Goal: Task Accomplishment & Management: Complete application form

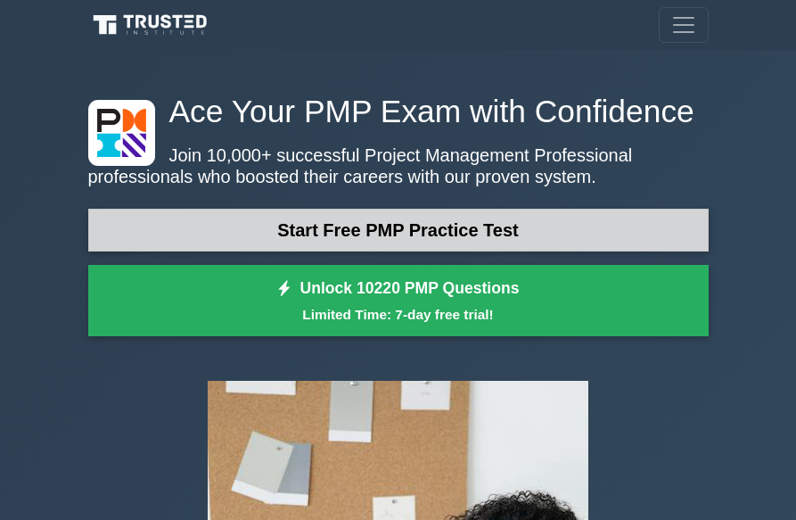
click at [381, 235] on link "Start Free PMP Practice Test" at bounding box center [398, 230] width 621 height 43
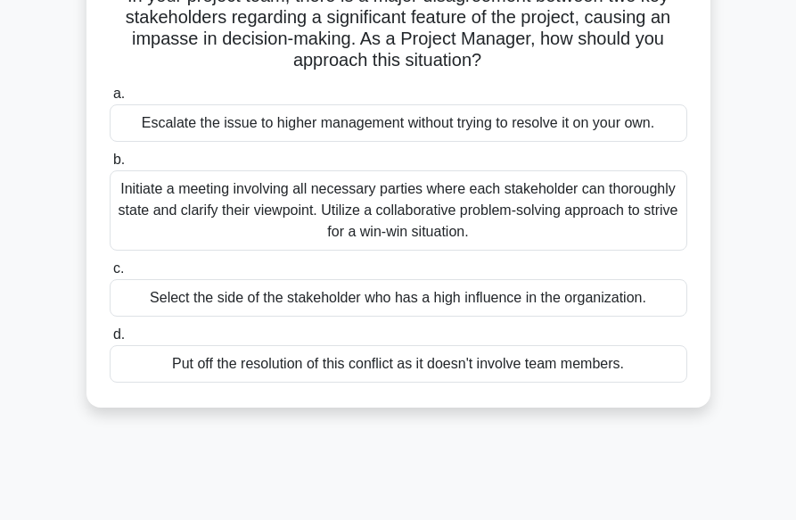
scroll to position [143, 0]
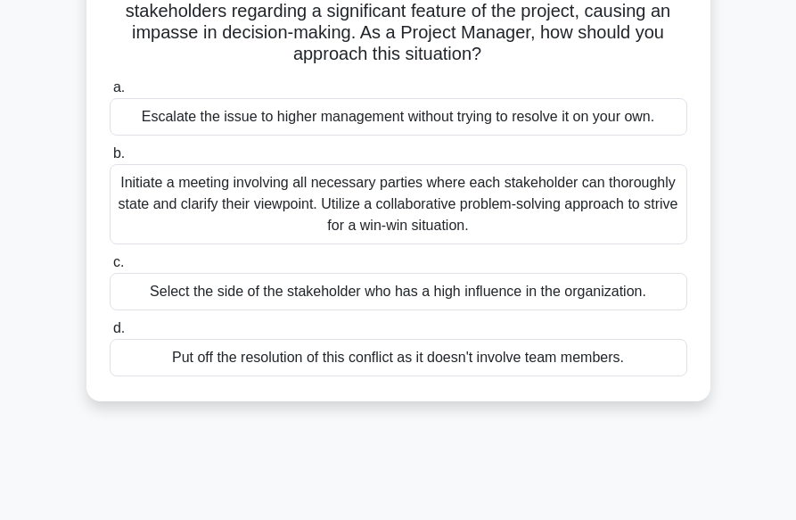
click at [375, 218] on div "Initiate a meeting involving all necessary parties where each stakeholder can t…" at bounding box center [399, 204] width 578 height 80
click at [110, 160] on input "b. Initiate a meeting involving all necessary parties where each stakeholder ca…" at bounding box center [110, 154] width 0 height 12
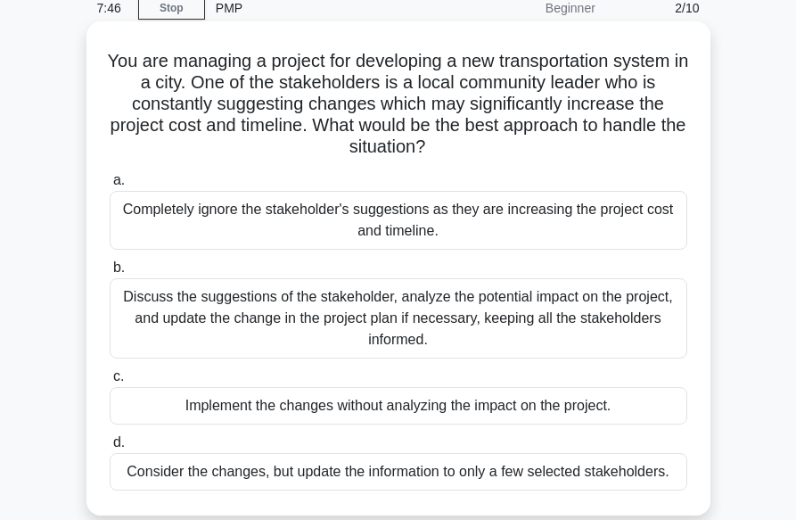
scroll to position [107, 0]
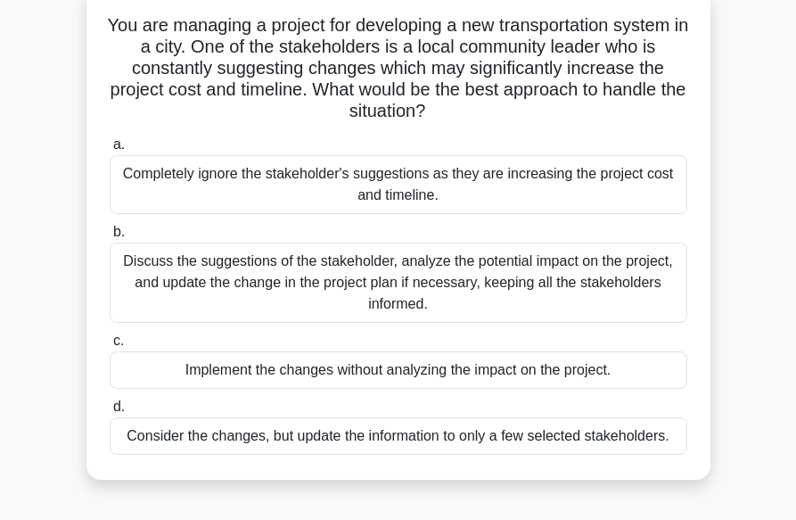
click at [303, 291] on div "Discuss the suggestions of the stakeholder, analyze the potential impact on the…" at bounding box center [399, 283] width 578 height 80
click at [110, 238] on input "b. Discuss the suggestions of the stakeholder, analyze the potential impact on …" at bounding box center [110, 233] width 0 height 12
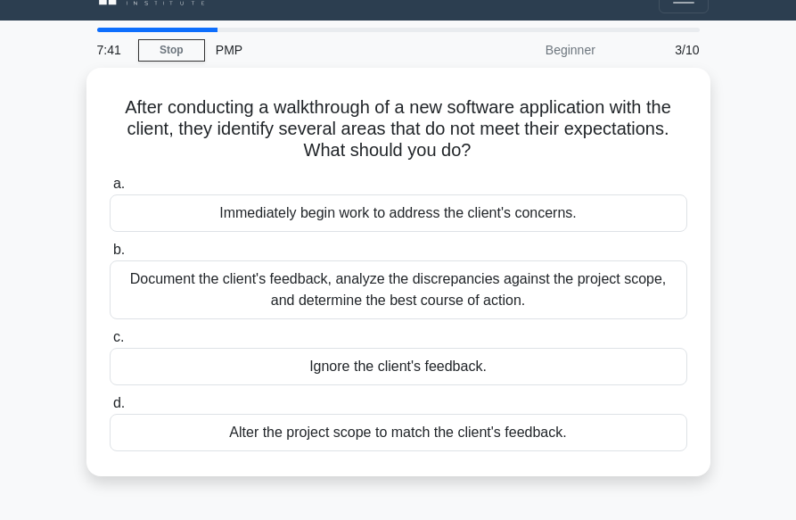
scroll to position [0, 0]
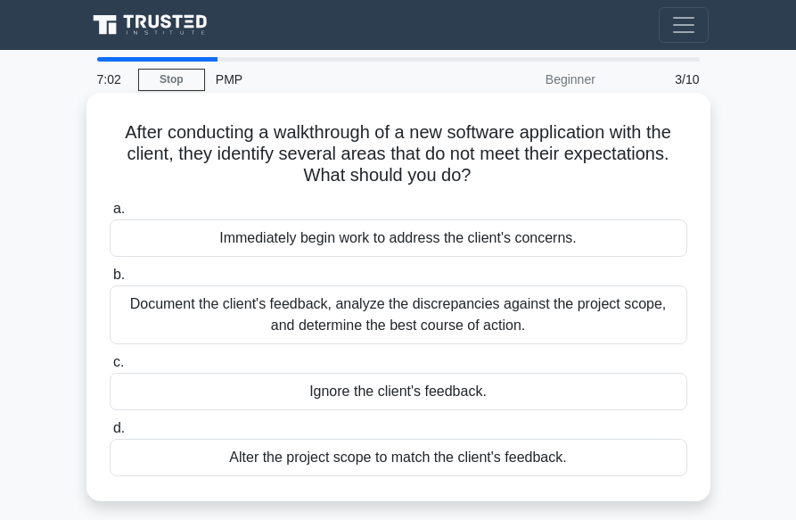
click at [347, 309] on div "Document the client's feedback, analyze the discrepancies against the project s…" at bounding box center [399, 314] width 578 height 59
click at [110, 281] on input "b. Document the client's feedback, analyze the discrepancies against the projec…" at bounding box center [110, 275] width 0 height 12
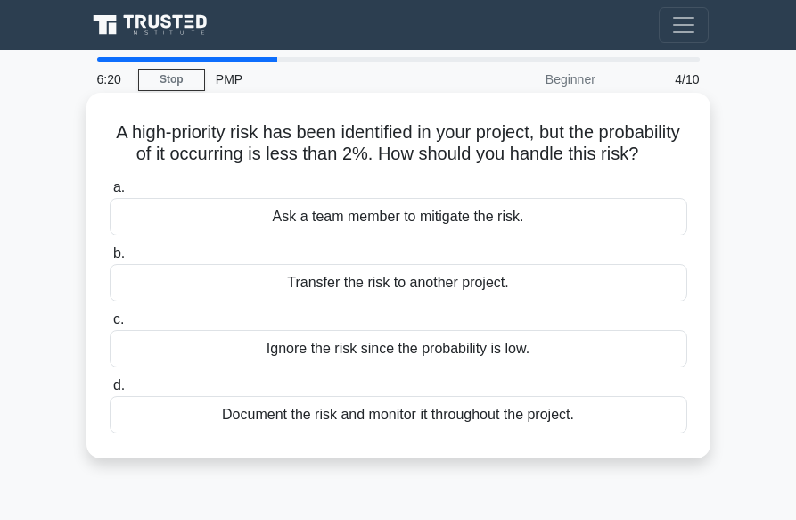
click at [359, 301] on div "Transfer the risk to another project." at bounding box center [399, 282] width 578 height 37
click at [110, 260] on input "b. Transfer the risk to another project." at bounding box center [110, 254] width 0 height 12
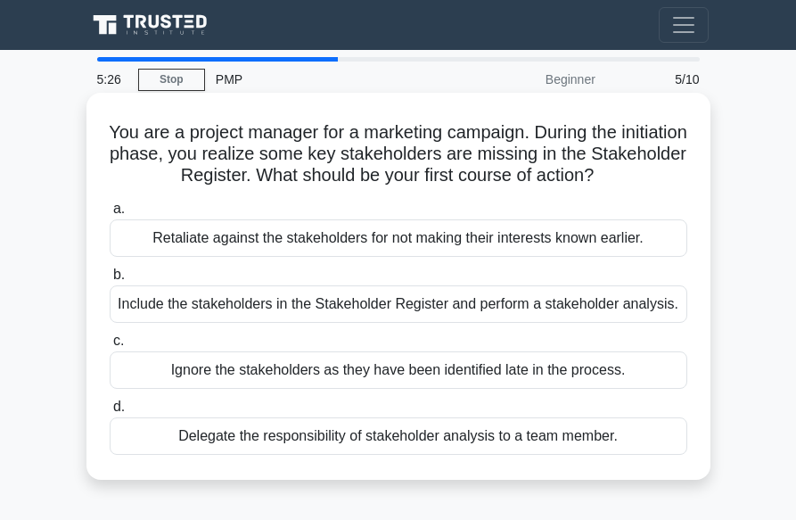
click at [372, 307] on div "Include the stakeholders in the Stakeholder Register and perform a stakeholder …" at bounding box center [399, 303] width 578 height 37
click at [110, 281] on input "b. Include the stakeholders in the Stakeholder Register and perform a stakehold…" at bounding box center [110, 275] width 0 height 12
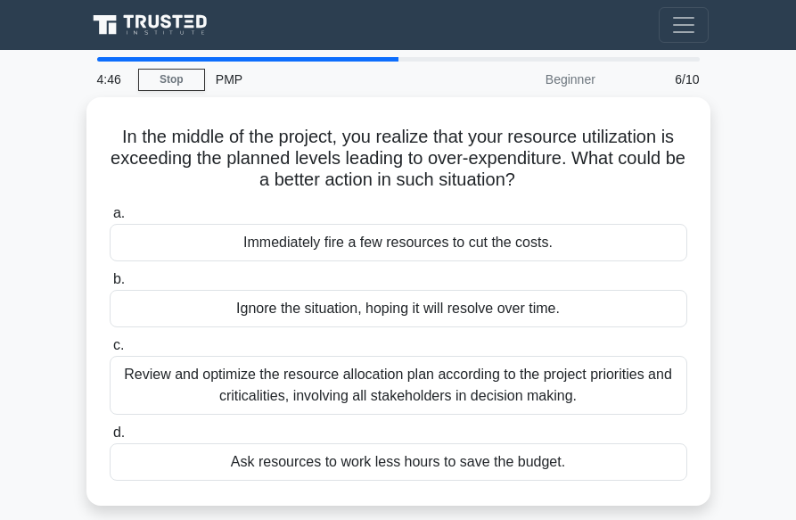
click at [372, 307] on div "Ignore the situation, hoping it will resolve over time." at bounding box center [399, 308] width 578 height 37
click at [110, 285] on input "b. Ignore the situation, hoping it will resolve over time." at bounding box center [110, 280] width 0 height 12
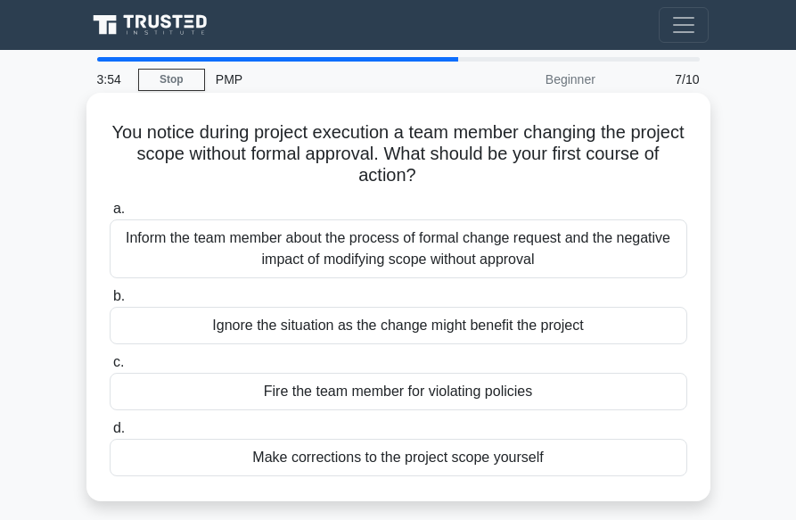
click at [404, 264] on div "Inform the team member about the process of formal change request and the negat…" at bounding box center [399, 248] width 578 height 59
click at [110, 215] on input "a. Inform the team member about the process of formal change request and the ne…" at bounding box center [110, 209] width 0 height 12
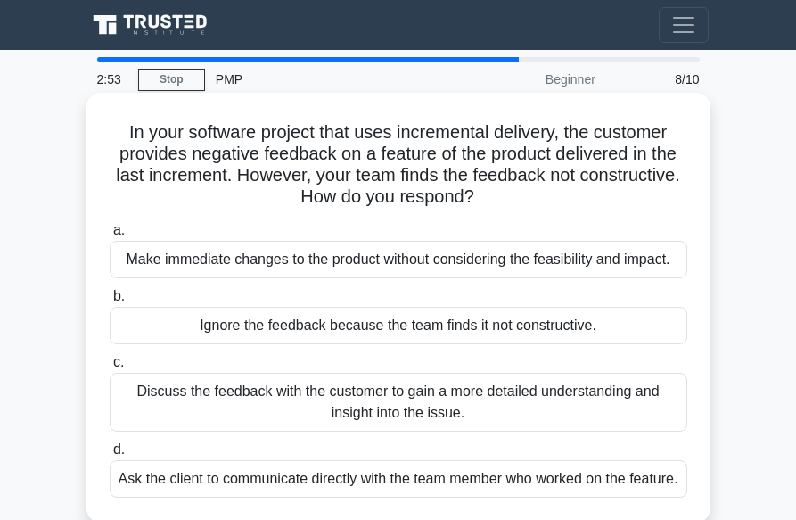
click at [327, 409] on div "Discuss the feedback with the customer to gain a more detailed understanding an…" at bounding box center [399, 402] width 578 height 59
click at [110, 368] on input "c. Discuss the feedback with the customer to gain a more detailed understanding…" at bounding box center [110, 363] width 0 height 12
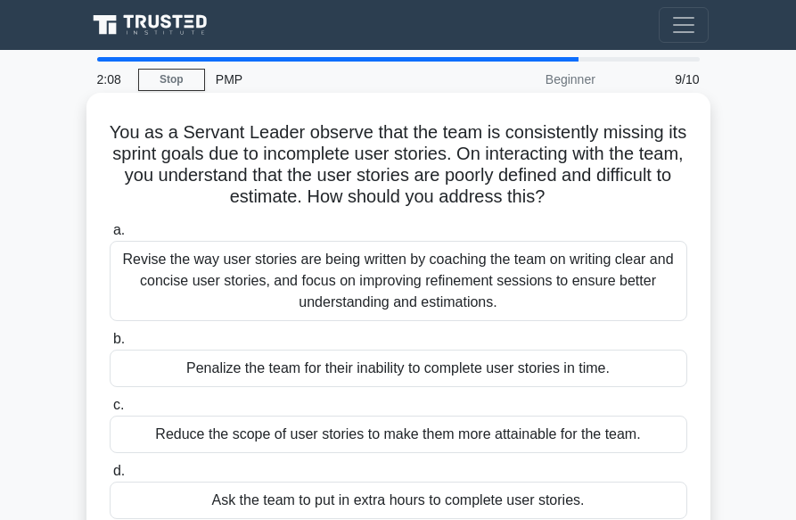
click at [363, 373] on div "Penalize the team for their inability to complete user stories in time." at bounding box center [399, 368] width 578 height 37
click at [110, 345] on input "b. Penalize the team for their inability to complete user stories in time." at bounding box center [110, 340] width 0 height 12
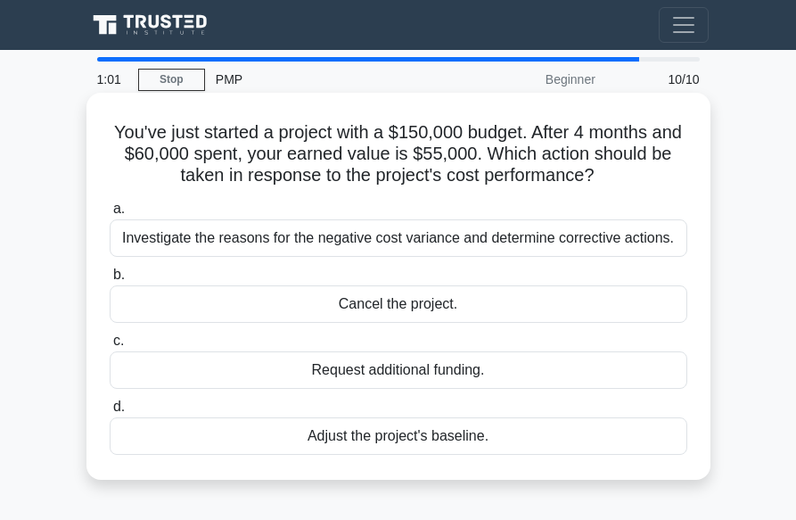
click at [374, 440] on div "Adjust the project's baseline." at bounding box center [399, 435] width 578 height 37
click at [110, 413] on input "d. Adjust the project's baseline." at bounding box center [110, 407] width 0 height 12
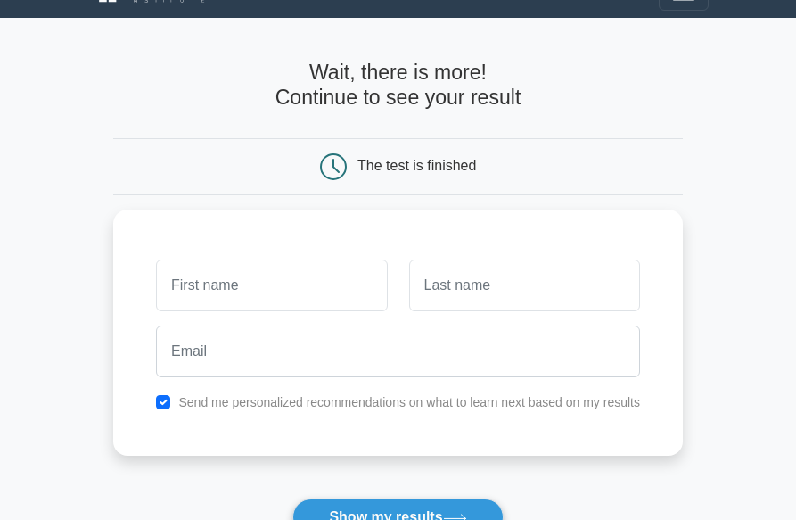
scroll to position [37, 0]
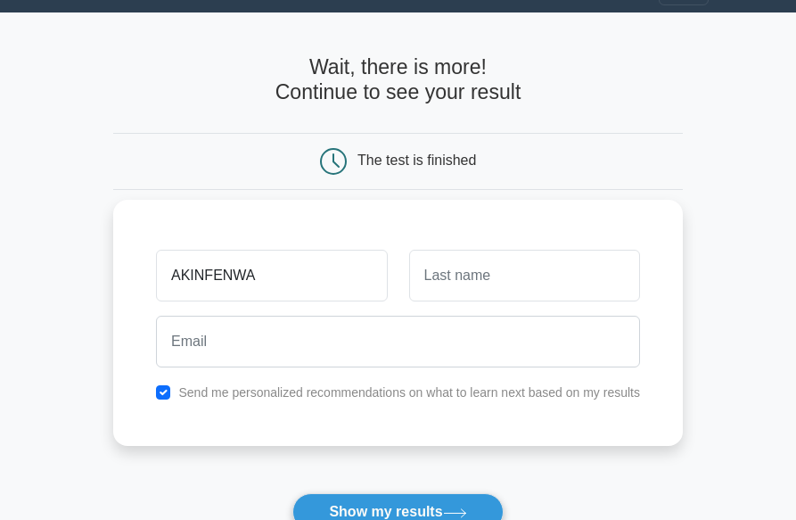
type input "AKINFENWA"
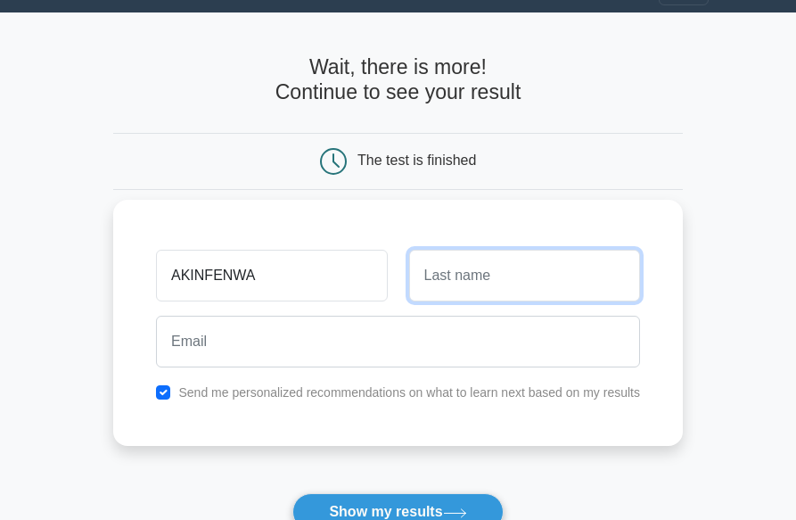
click at [445, 284] on input "text" at bounding box center [524, 276] width 231 height 52
type input "SULAIMON"
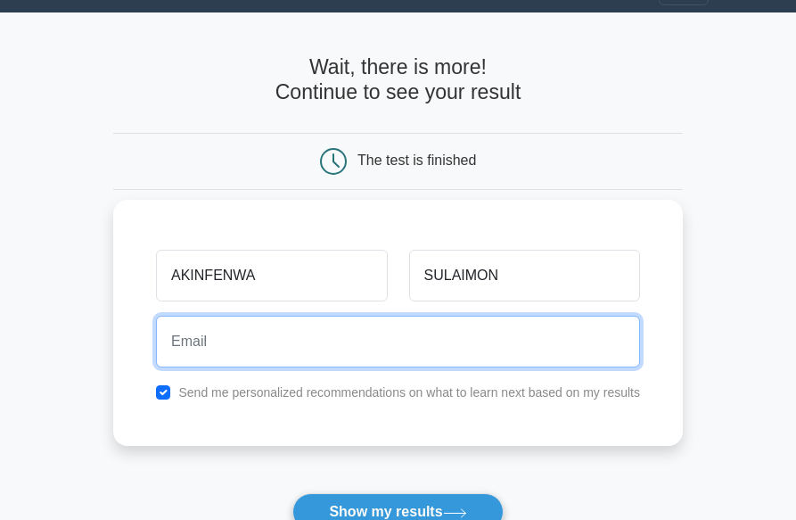
click at [370, 335] on input "email" at bounding box center [398, 342] width 484 height 52
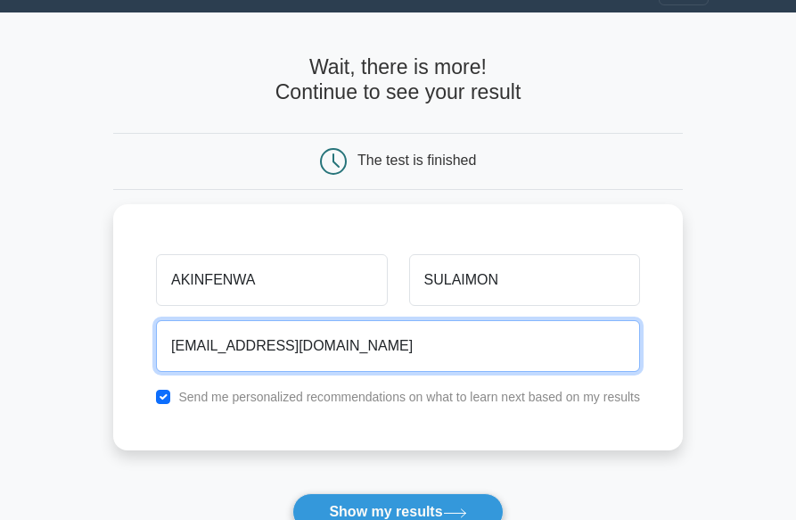
type input "[EMAIL_ADDRESS][DOMAIN_NAME]"
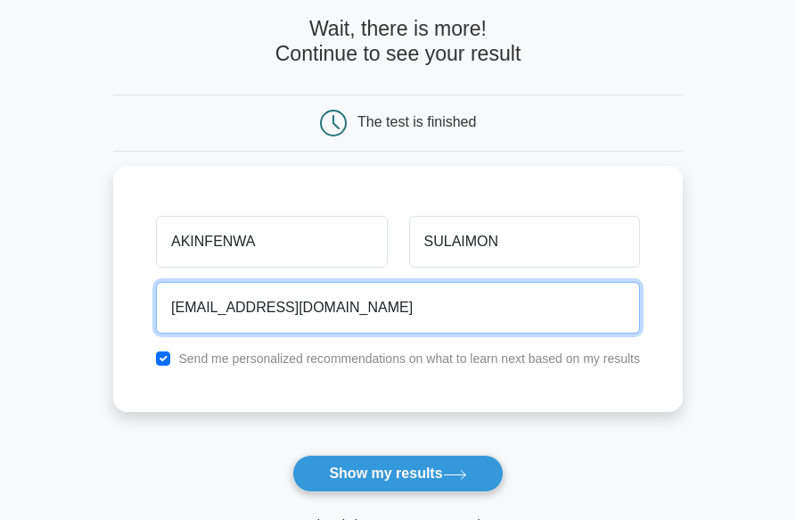
scroll to position [99, 0]
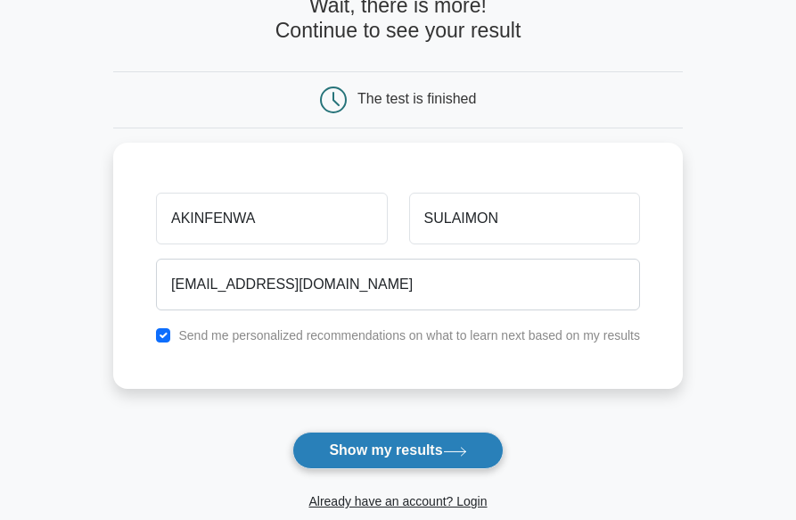
click at [367, 450] on button "Show my results" at bounding box center [398, 450] width 210 height 37
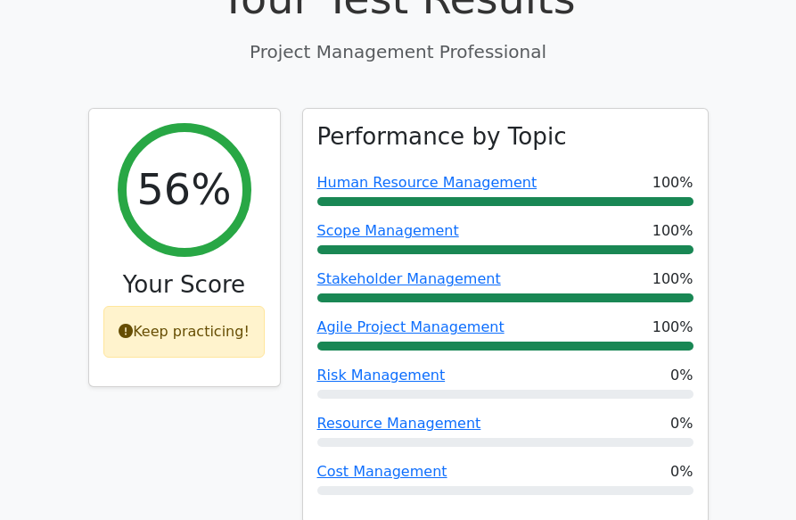
scroll to position [678, 0]
